Goal: Task Accomplishment & Management: Use online tool/utility

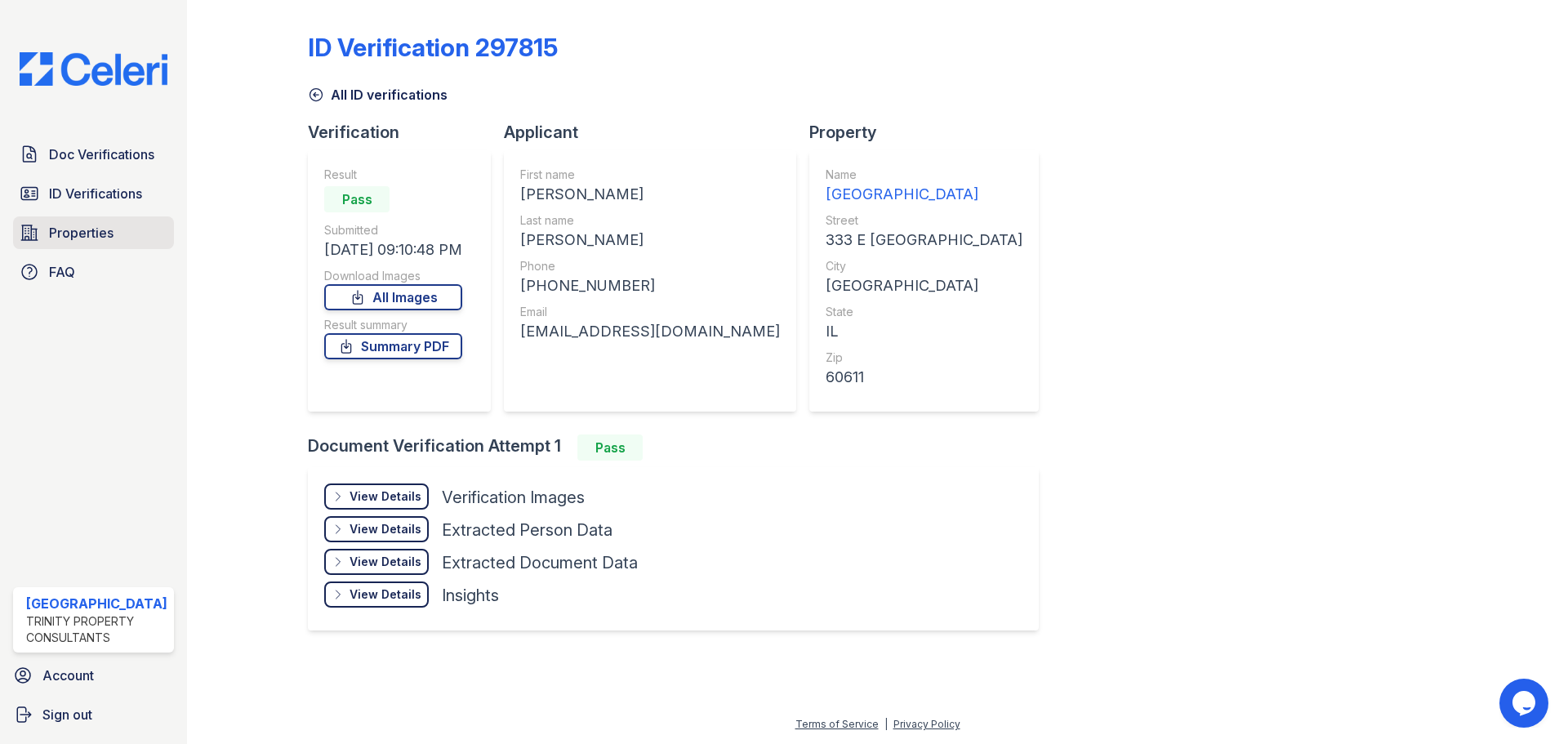
click at [59, 231] on span "Properties" at bounding box center [81, 232] width 64 height 19
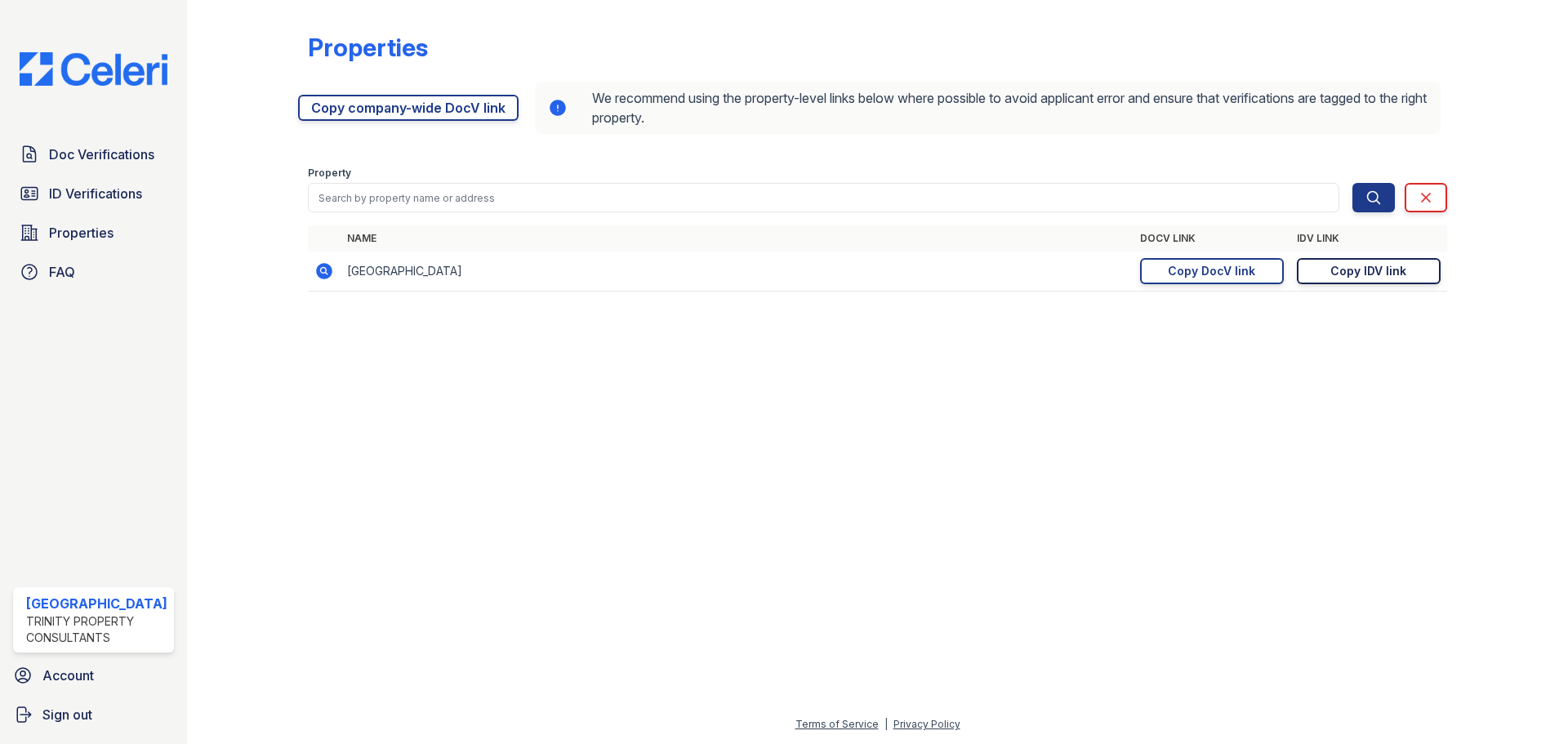
click at [1343, 276] on div "Copy IDV link" at bounding box center [1368, 272] width 75 height 17
click at [1346, 264] on div "Copy IDV link" at bounding box center [1368, 272] width 75 height 17
click at [80, 164] on link "Doc Verifications" at bounding box center [93, 154] width 161 height 32
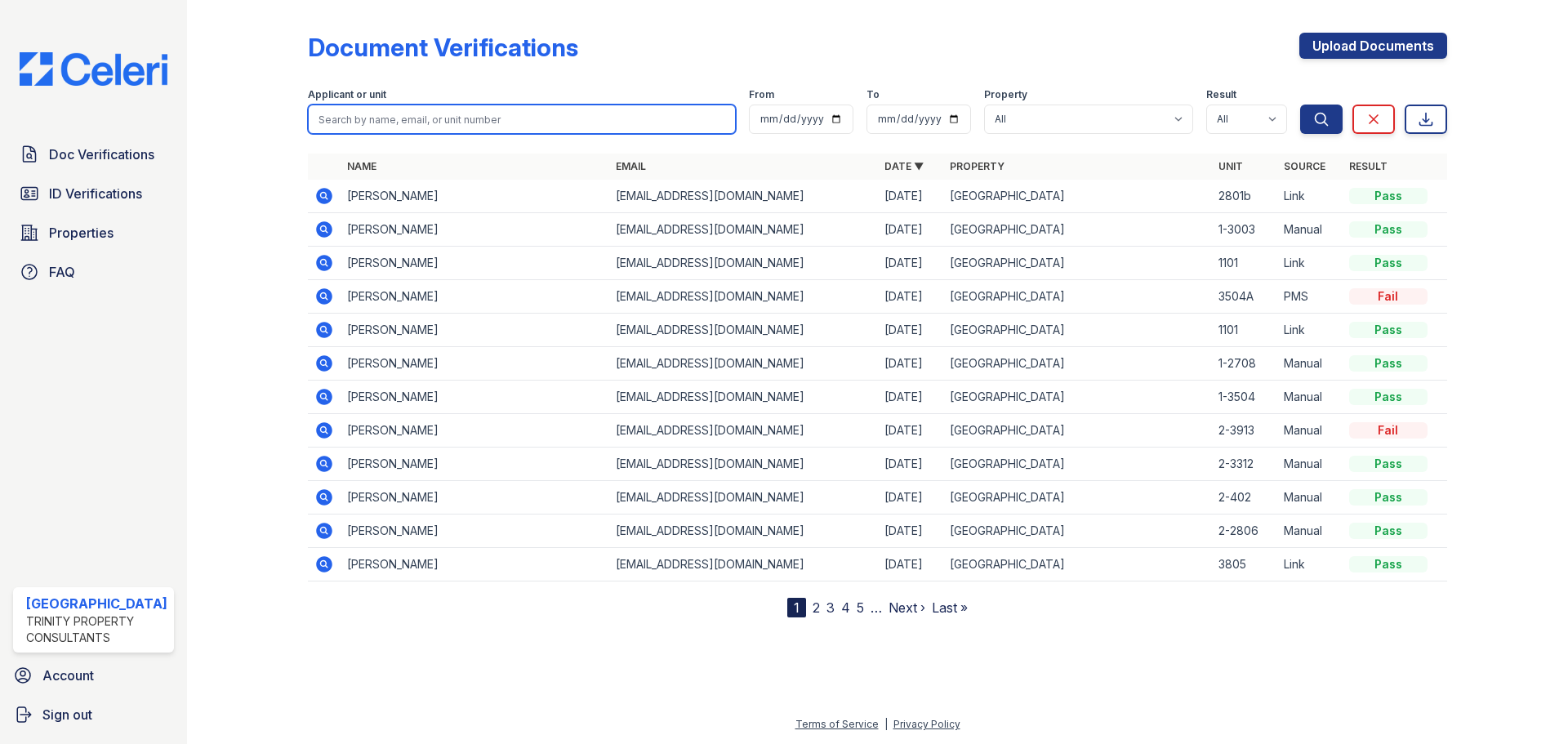
click at [364, 122] on input "search" at bounding box center [521, 120] width 428 height 29
type input "lucas"
click at [1300, 105] on button "Search" at bounding box center [1321, 120] width 42 height 29
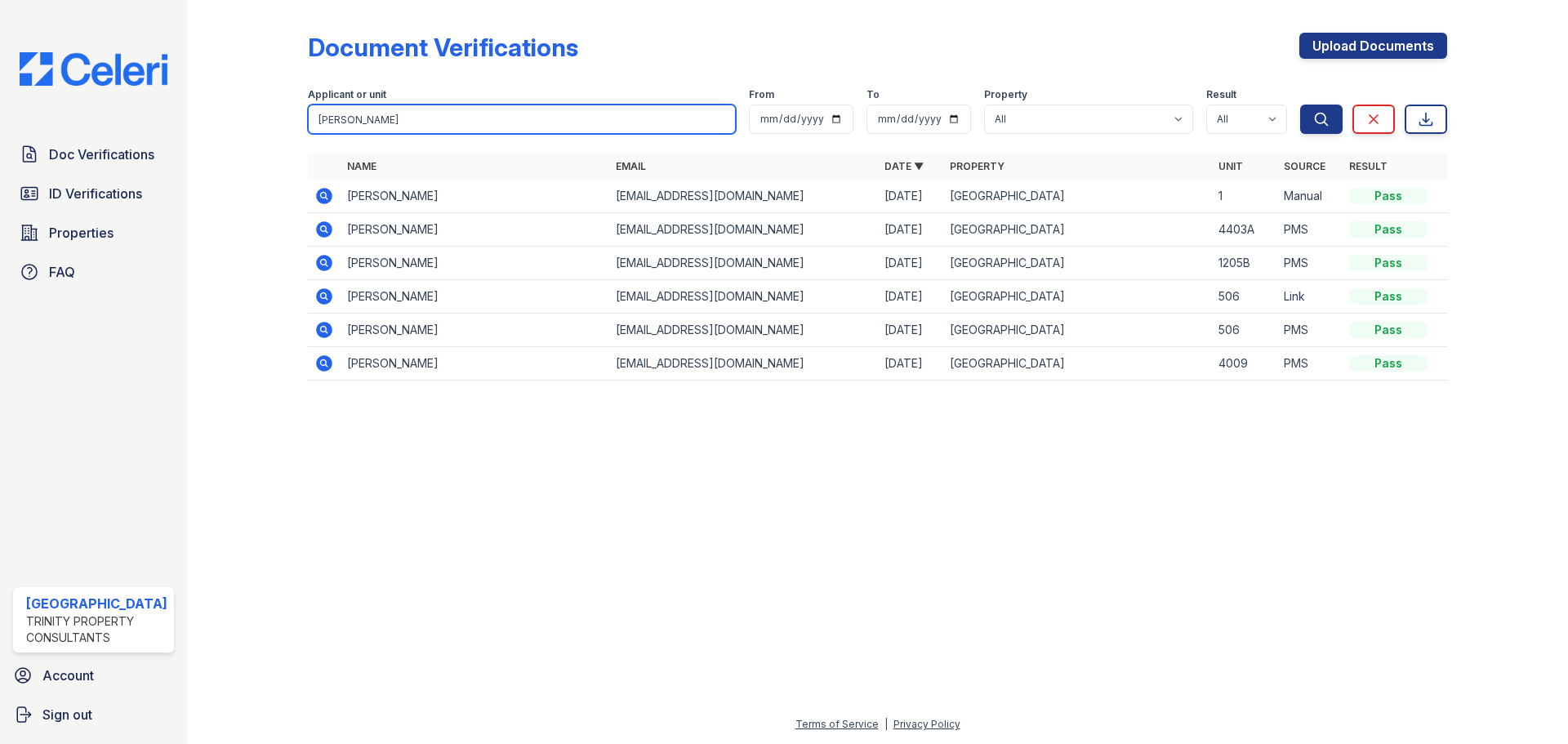
click at [358, 118] on input "lucas" at bounding box center [521, 120] width 428 height 29
type input "lucas guene"
click at [1300, 105] on button "Search" at bounding box center [1321, 120] width 42 height 29
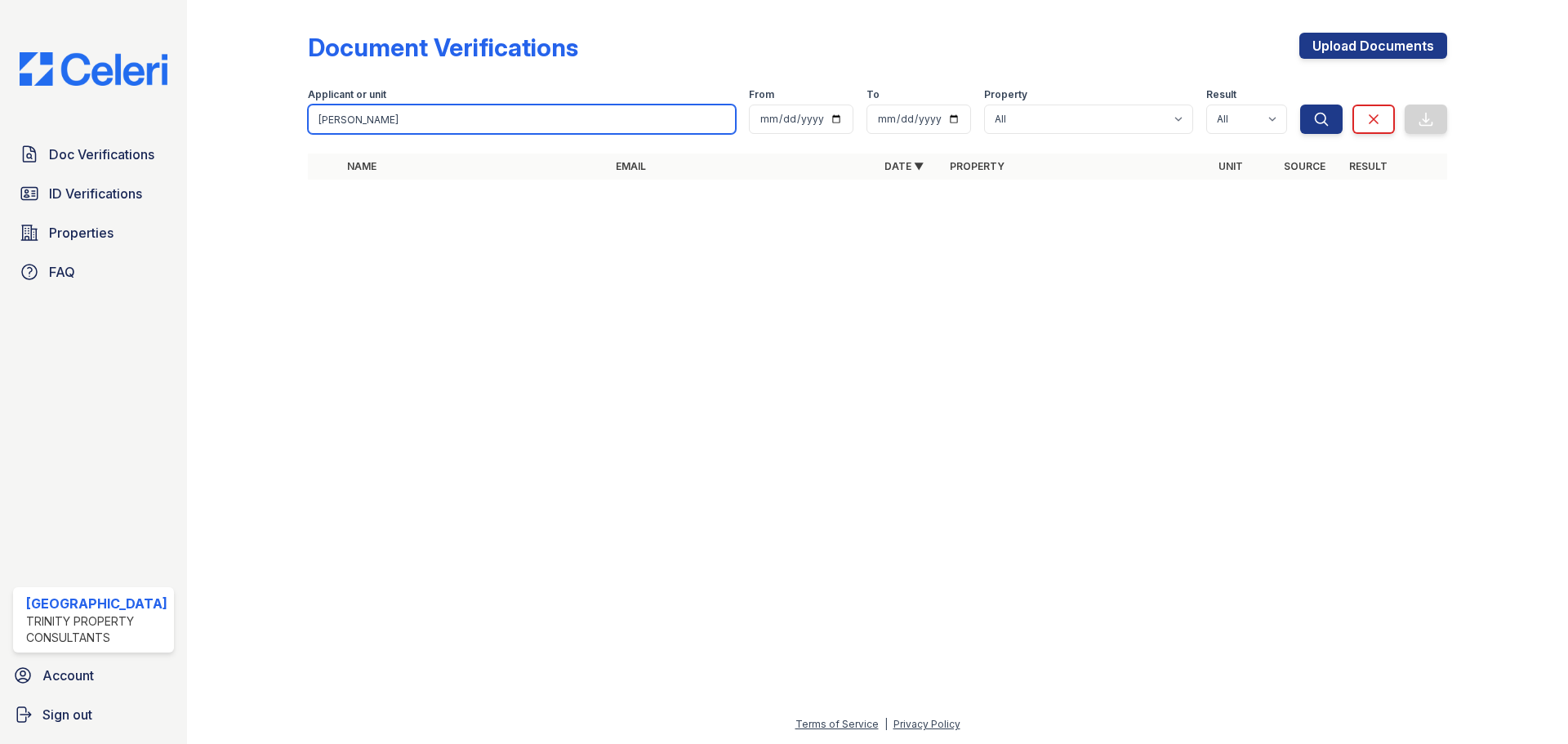
drag, startPoint x: 389, startPoint y: 118, endPoint x: 292, endPoint y: 112, distance: 97.2
click at [292, 112] on div "Document Verifications Upload Documents Filter Applicant or unit lucas guene Fr…" at bounding box center [877, 110] width 1329 height 222
type input "Lucas"
click at [1300, 105] on button "Search" at bounding box center [1321, 120] width 42 height 29
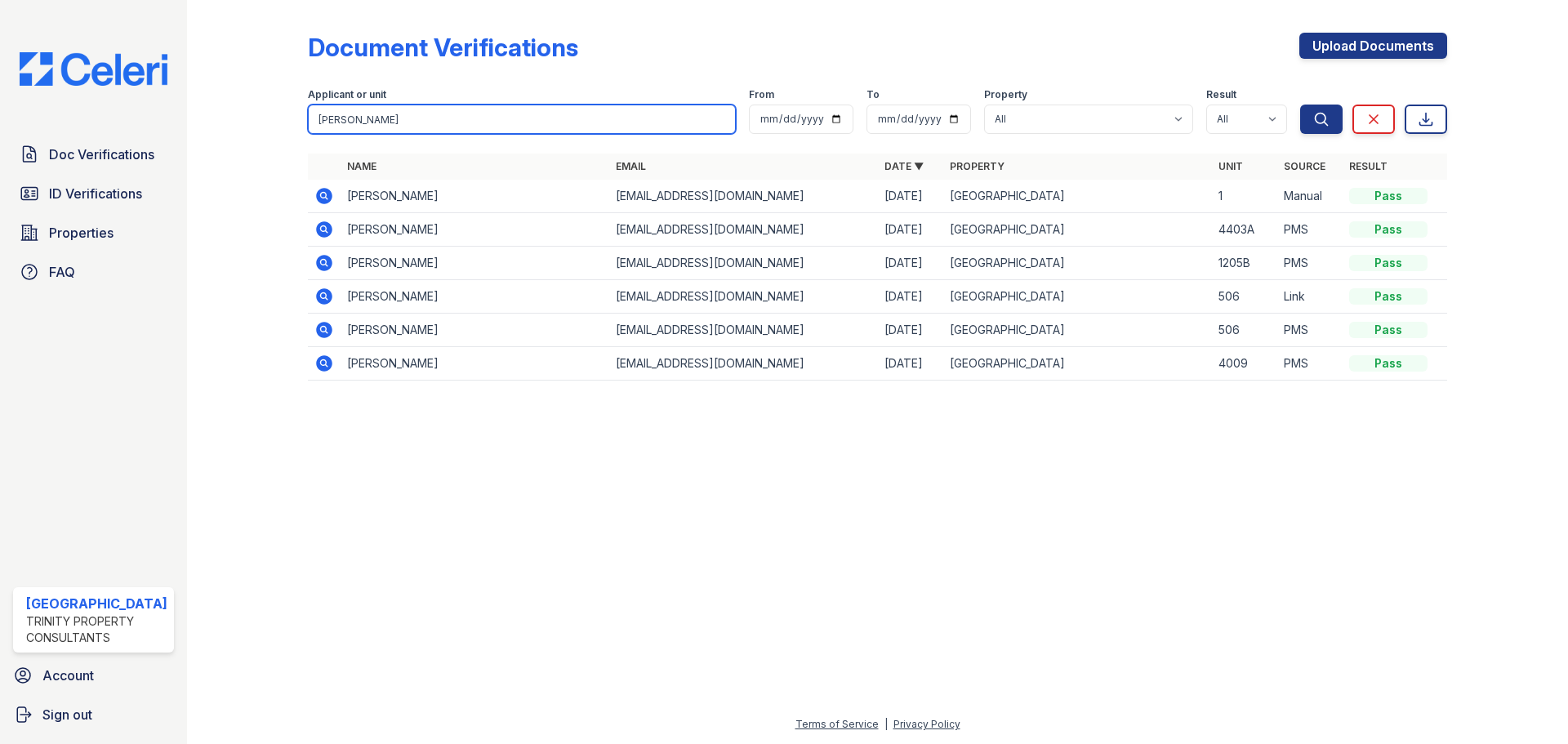
drag, startPoint x: 363, startPoint y: 122, endPoint x: 290, endPoint y: 104, distance: 75.2
click at [290, 104] on div "Document Verifications Upload Documents Filter Applicant or unit Lucas From To …" at bounding box center [877, 211] width 1329 height 423
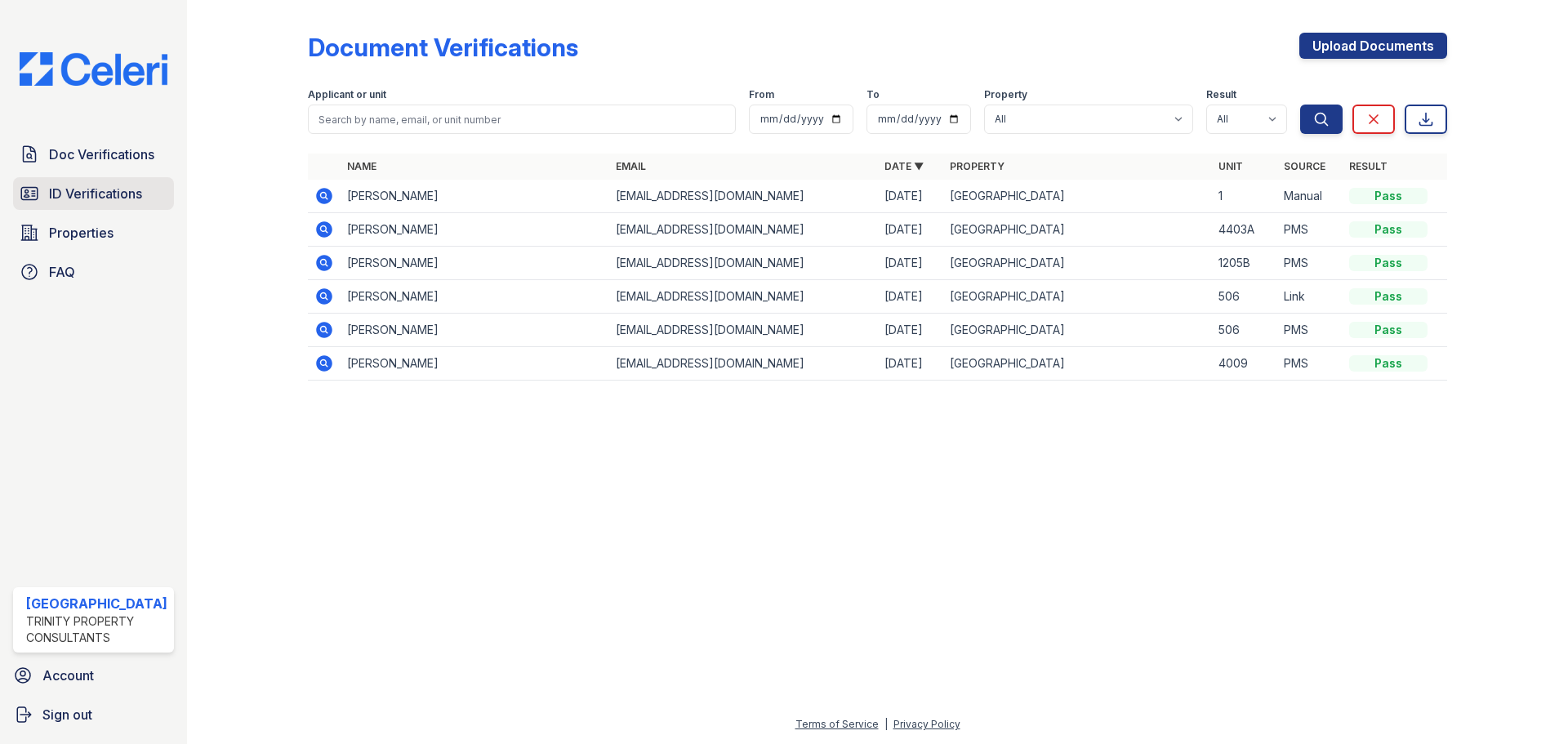
click at [87, 184] on span "ID Verifications" at bounding box center [95, 193] width 93 height 19
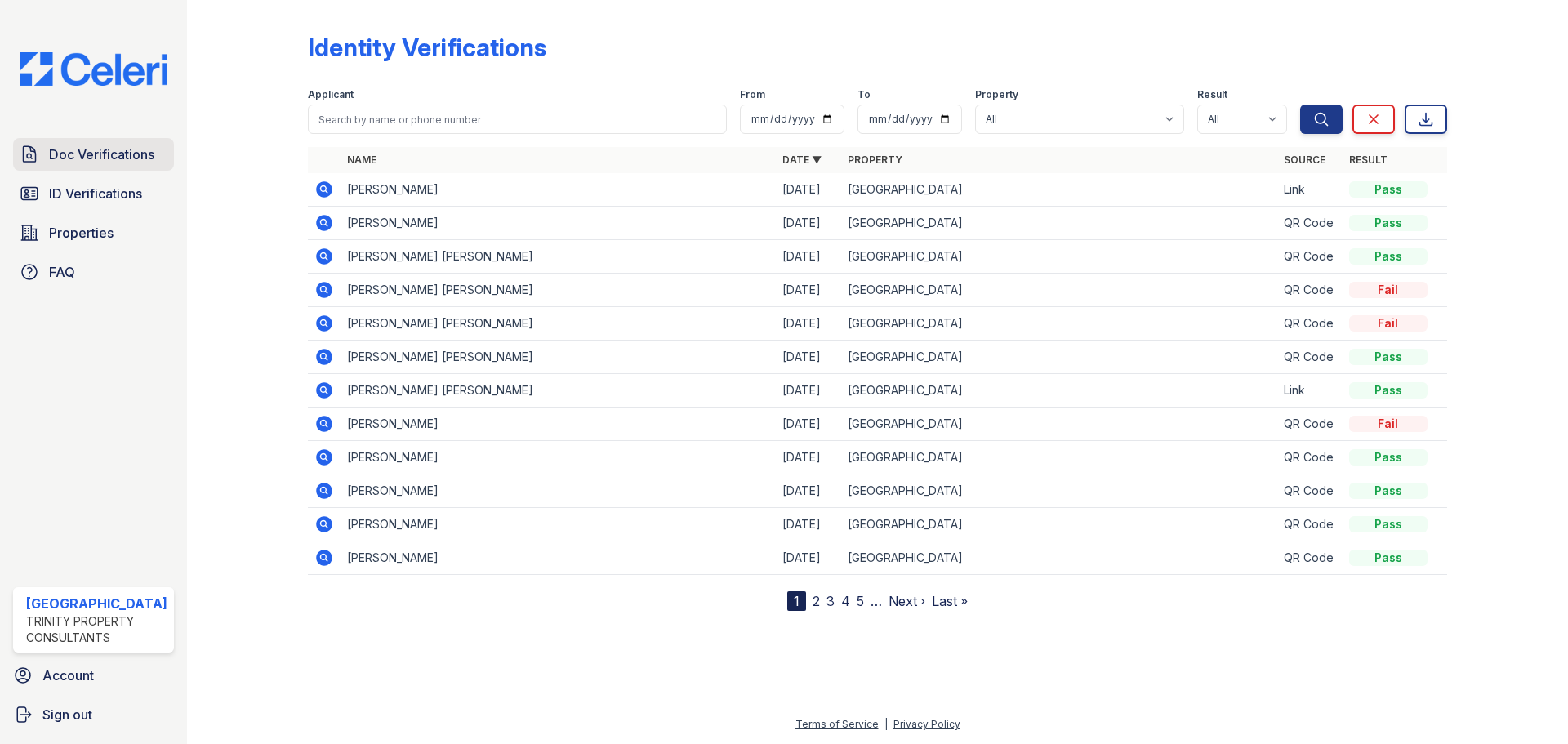
click at [87, 163] on span "Doc Verifications" at bounding box center [101, 154] width 105 height 19
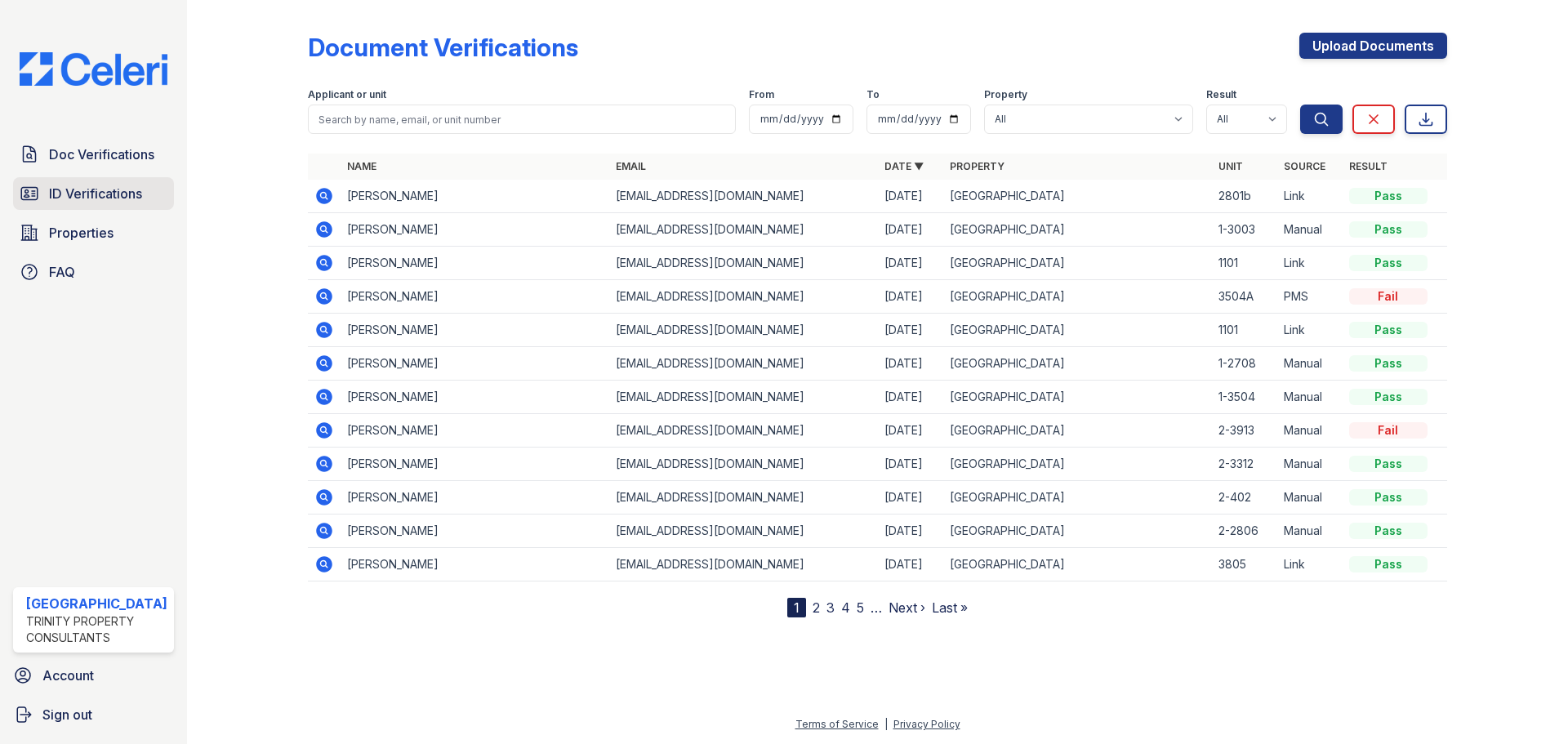
click at [122, 195] on span "ID Verifications" at bounding box center [95, 193] width 93 height 19
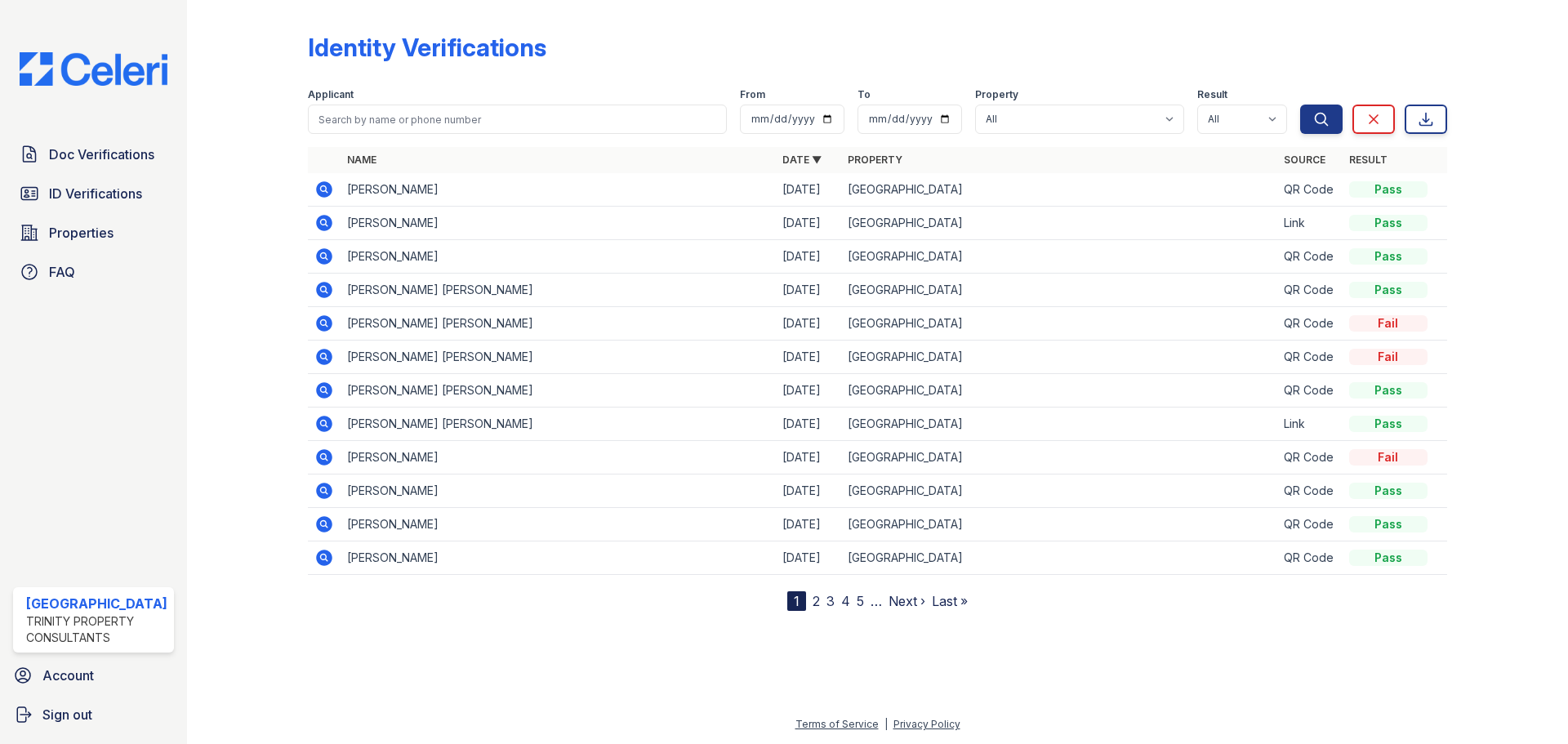
click at [321, 185] on icon at bounding box center [324, 189] width 19 height 19
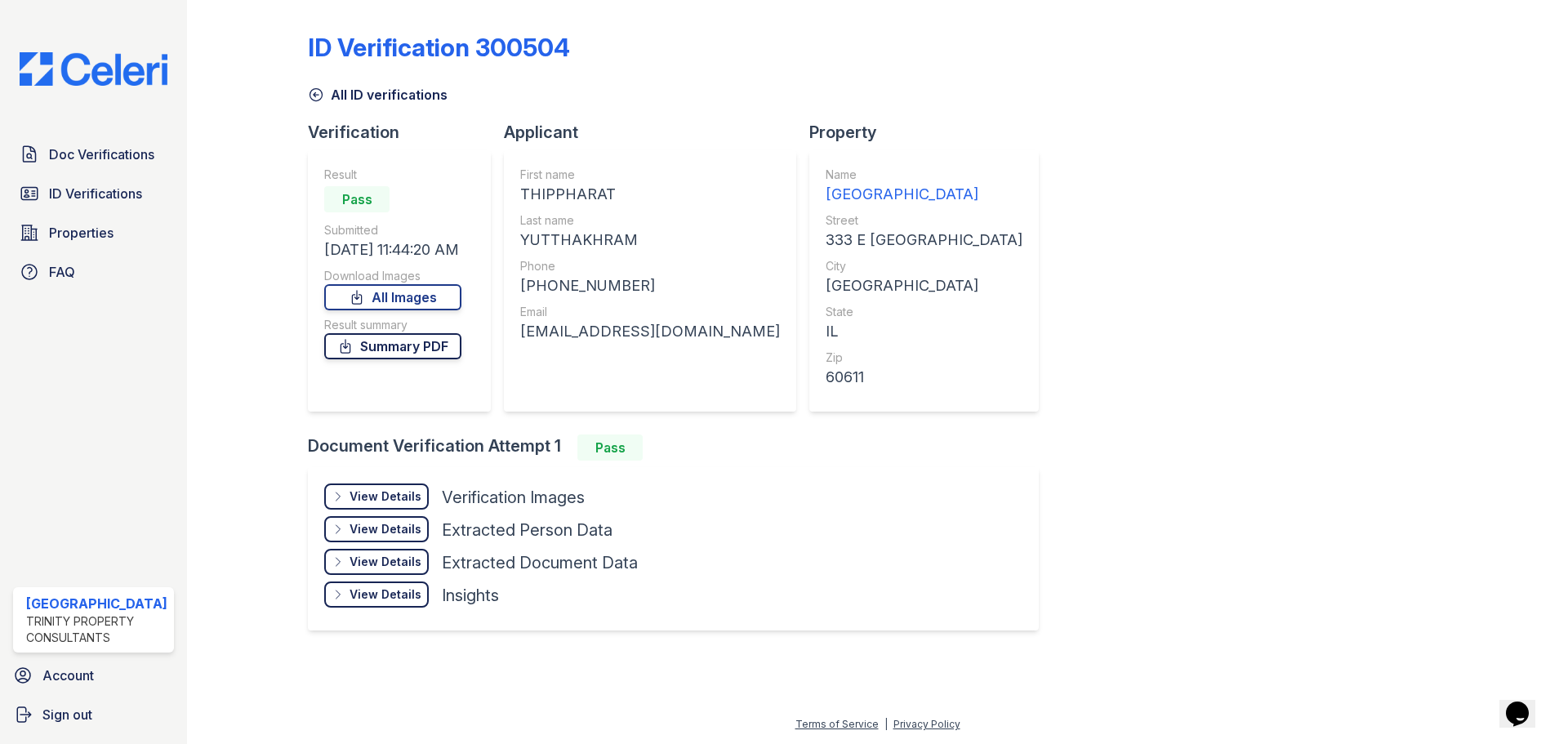
click at [398, 354] on link "Summary PDF" at bounding box center [392, 346] width 137 height 26
click at [60, 151] on span "Doc Verifications" at bounding box center [101, 154] width 105 height 19
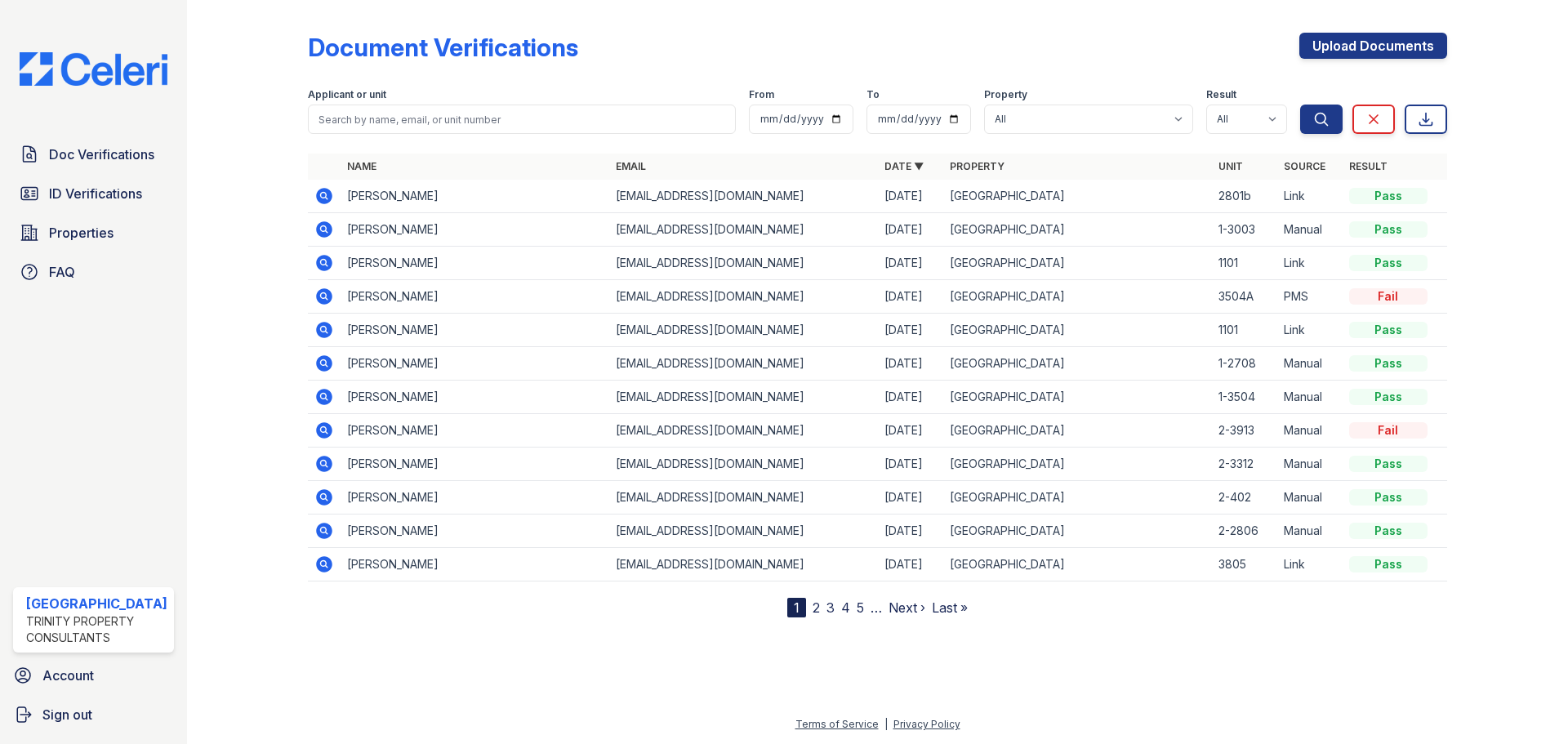
click at [323, 290] on icon at bounding box center [324, 296] width 17 height 17
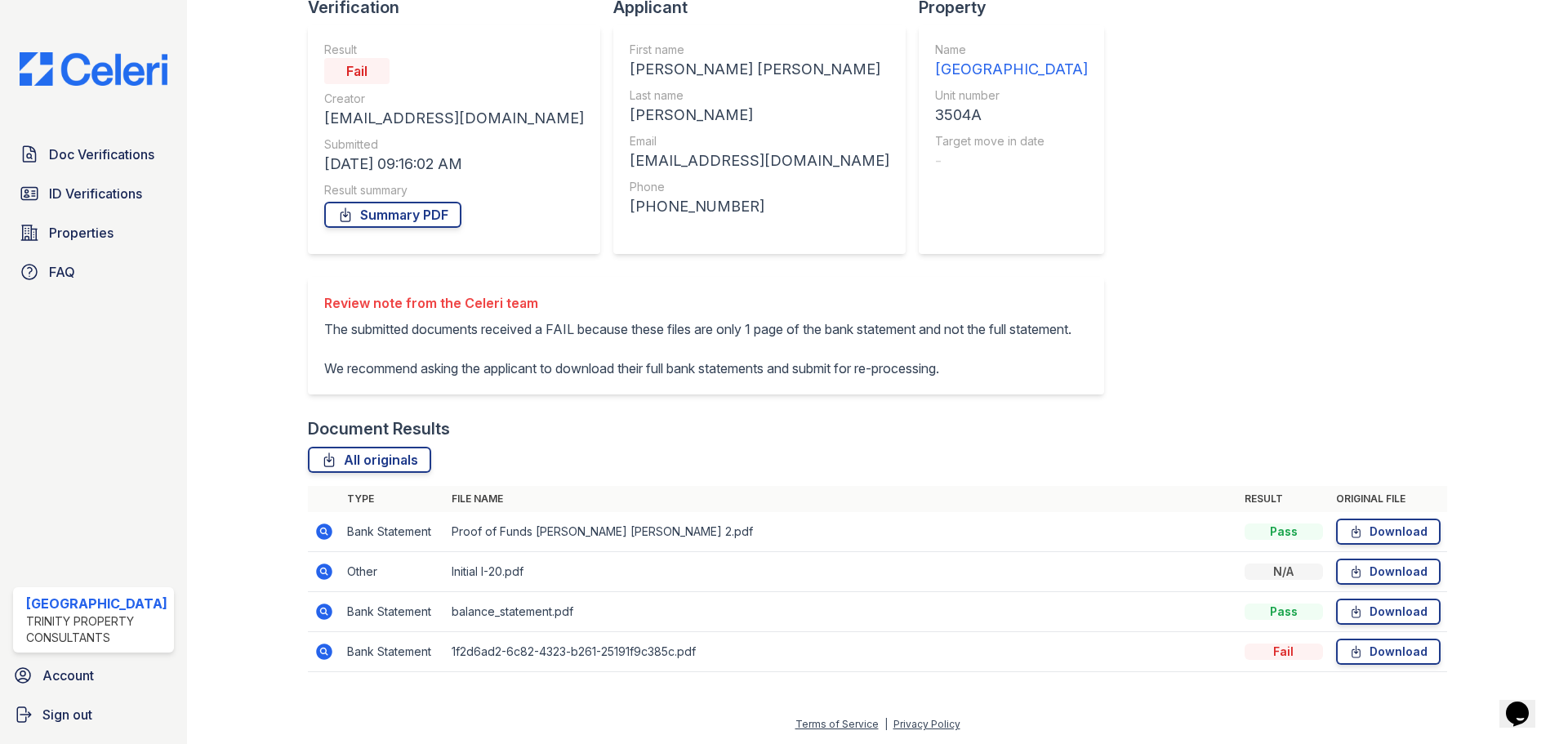
scroll to position [163, 0]
click at [1377, 526] on link "Download" at bounding box center [1388, 531] width 105 height 26
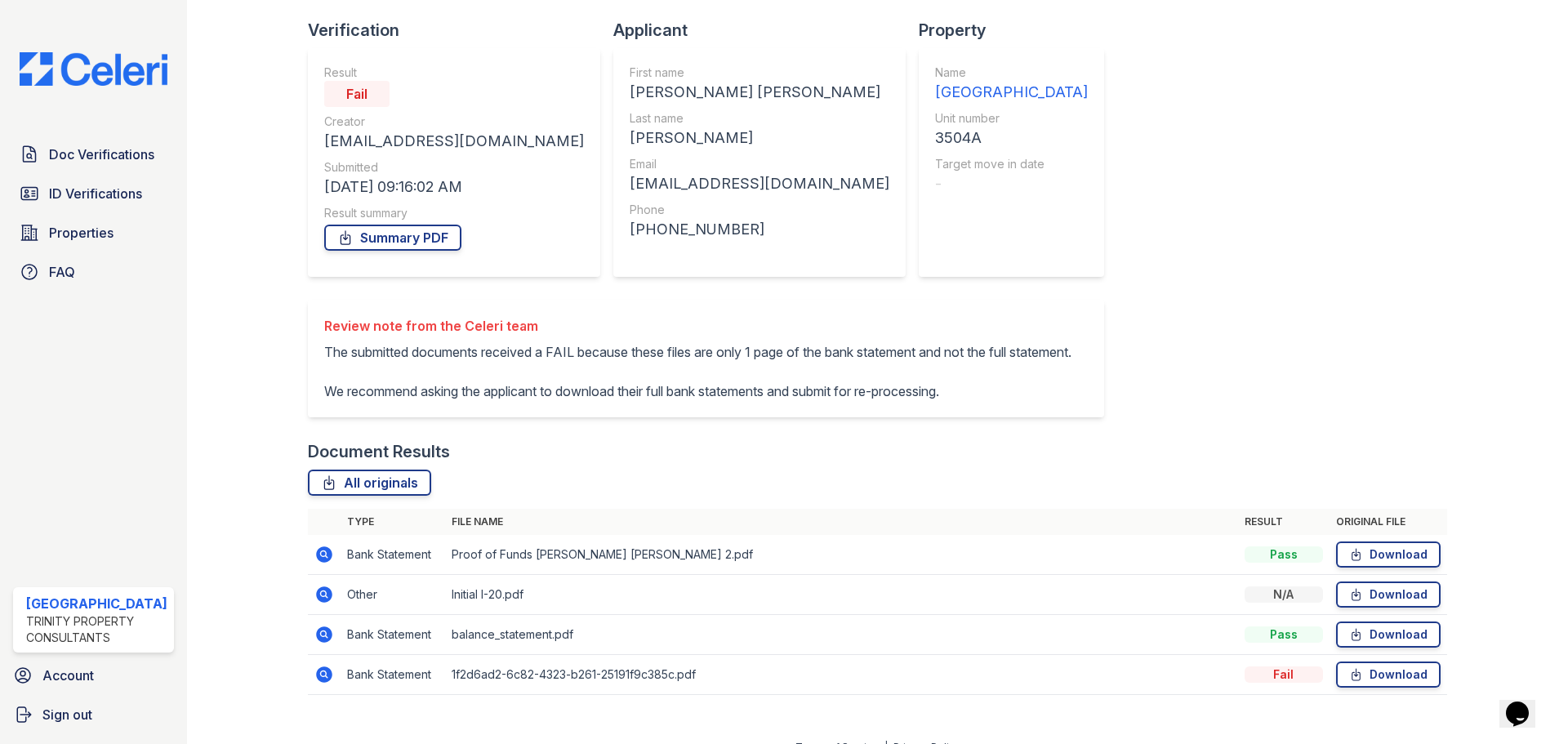
scroll to position [0, 0]
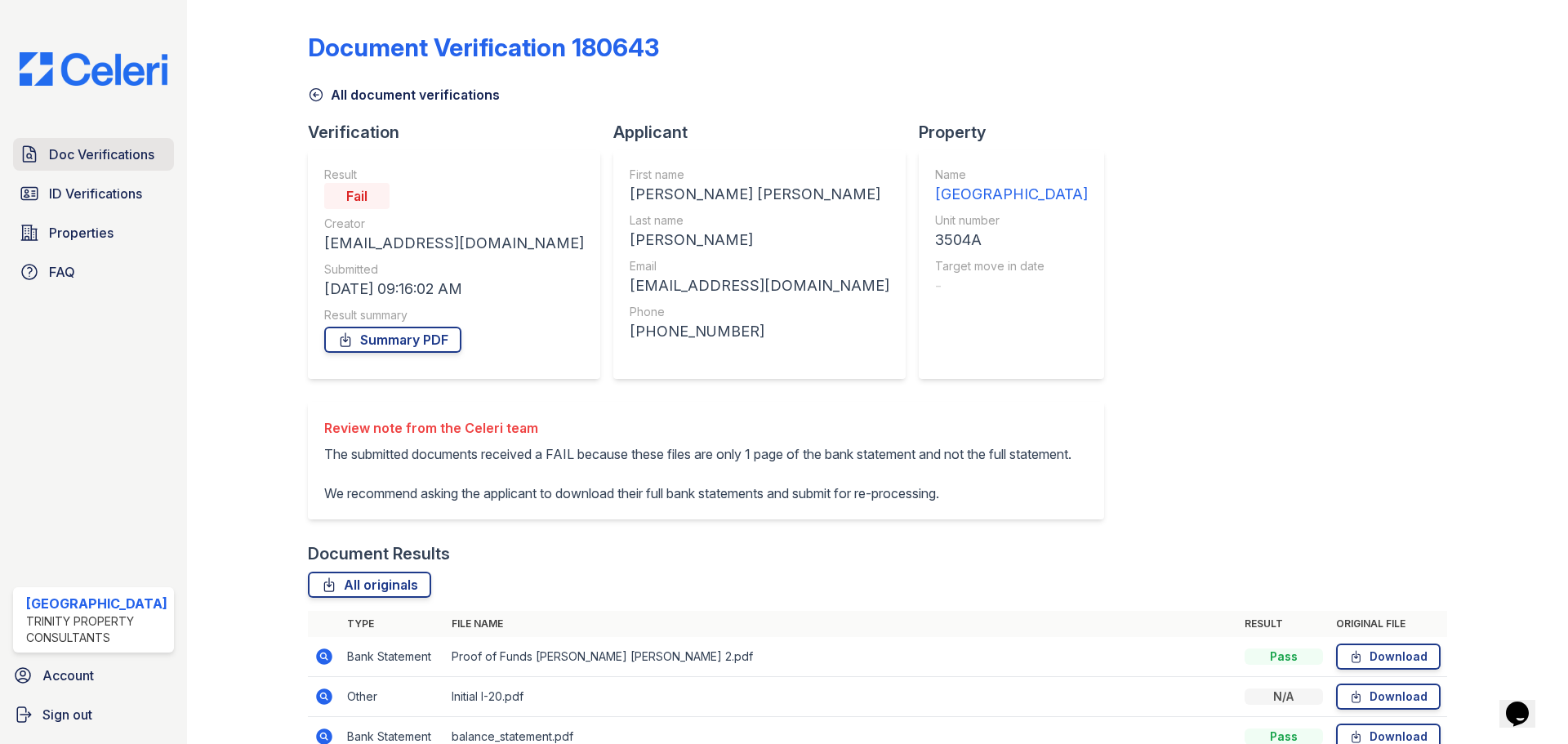
click at [62, 164] on link "Doc Verifications" at bounding box center [93, 154] width 161 height 32
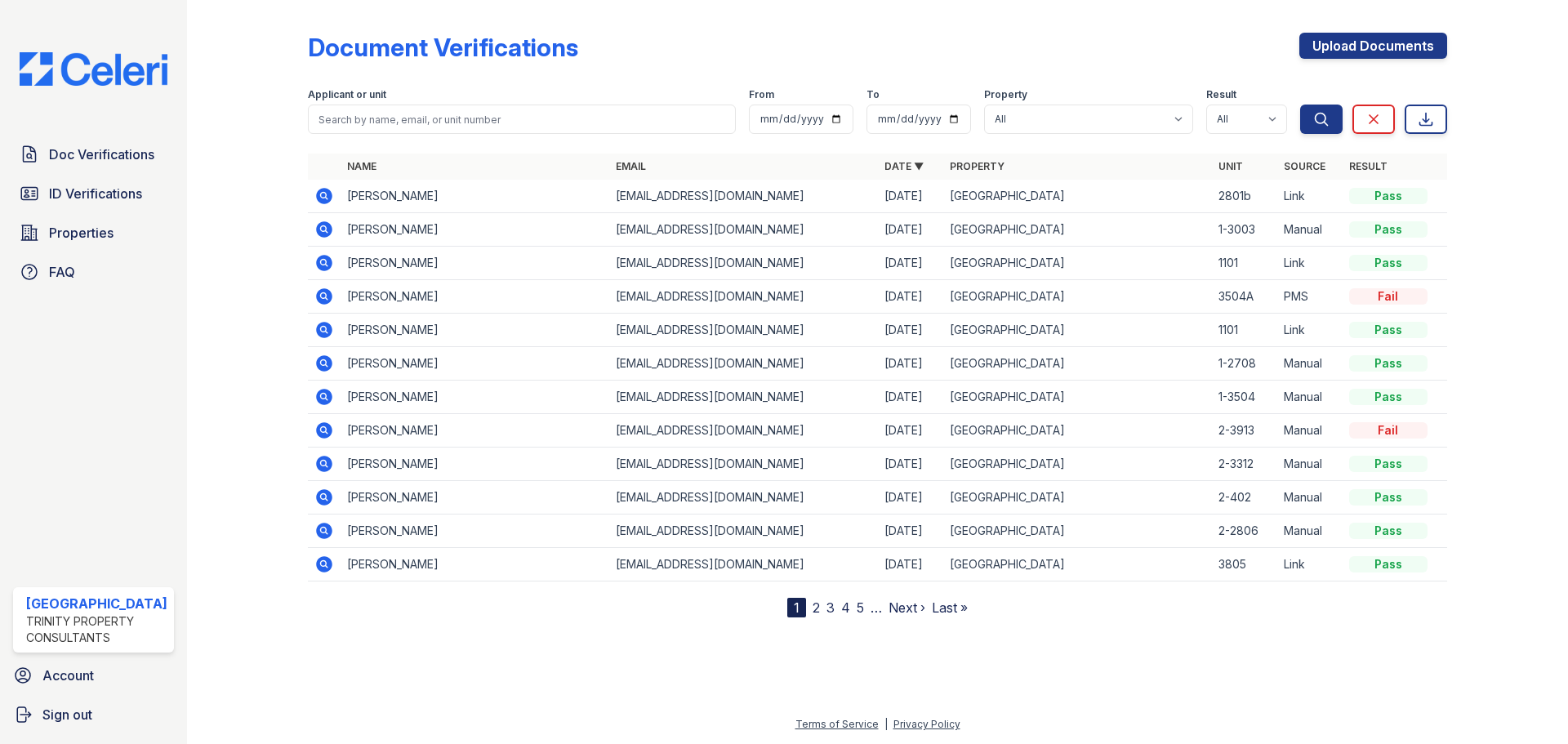
click at [816, 609] on link "2" at bounding box center [817, 608] width 7 height 17
click at [827, 607] on link "1" at bounding box center [825, 608] width 6 height 17
click at [1317, 46] on link "Upload Documents" at bounding box center [1373, 45] width 148 height 26
